Goal: Task Accomplishment & Management: Manage account settings

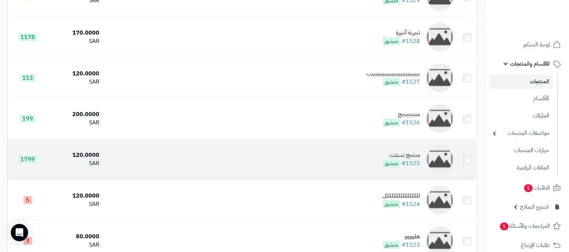
scroll to position [90, 0]
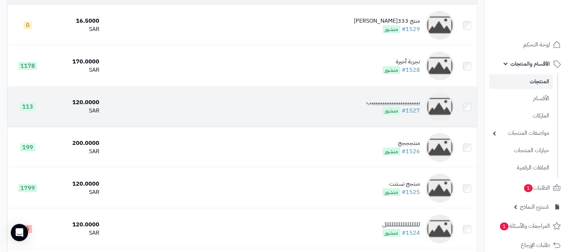
click at [380, 101] on div "بببببببببببببببببببببببببببب" at bounding box center [393, 102] width 54 height 8
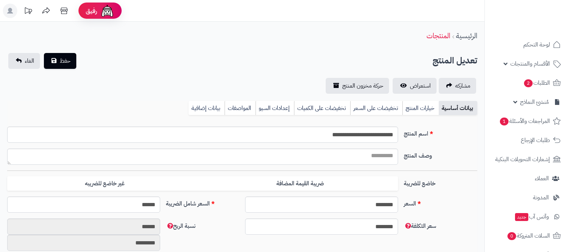
type input "******"
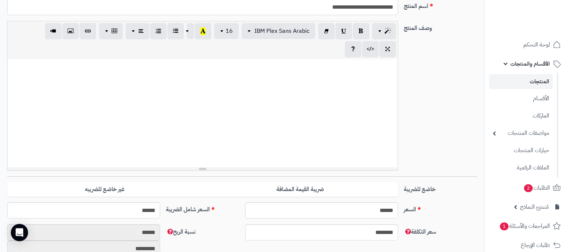
scroll to position [135, 0]
